Goal: Information Seeking & Learning: Find contact information

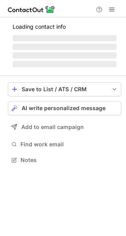
scroll to position [152, 126]
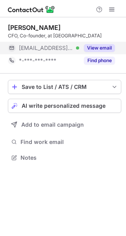
click at [98, 49] on button "View email" at bounding box center [99, 48] width 31 height 8
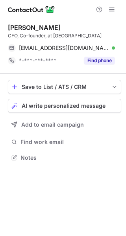
scroll to position [152, 126]
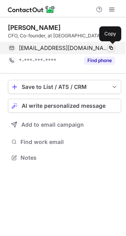
click at [110, 45] on span at bounding box center [111, 48] width 6 height 6
click at [114, 48] on button at bounding box center [111, 48] width 8 height 8
